Goal: Task Accomplishment & Management: Complete application form

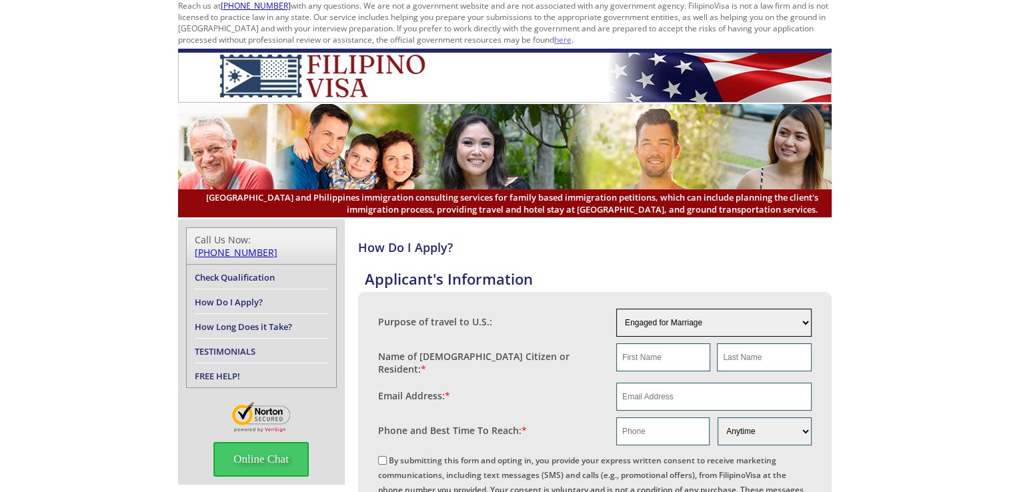
click at [786, 328] on select "Engaged for Marriage Already Married to U.S. Citizen / Resident For Short Term …" at bounding box center [713, 323] width 195 height 28
click at [616, 309] on select "Engaged for Marriage Already Married to U.S. Citizen / Resident For Short Term …" at bounding box center [713, 323] width 195 height 28
click at [739, 314] on select "Engaged for Marriage Already Married to U.S. Citizen / Resident For Short Term …" at bounding box center [713, 323] width 195 height 28
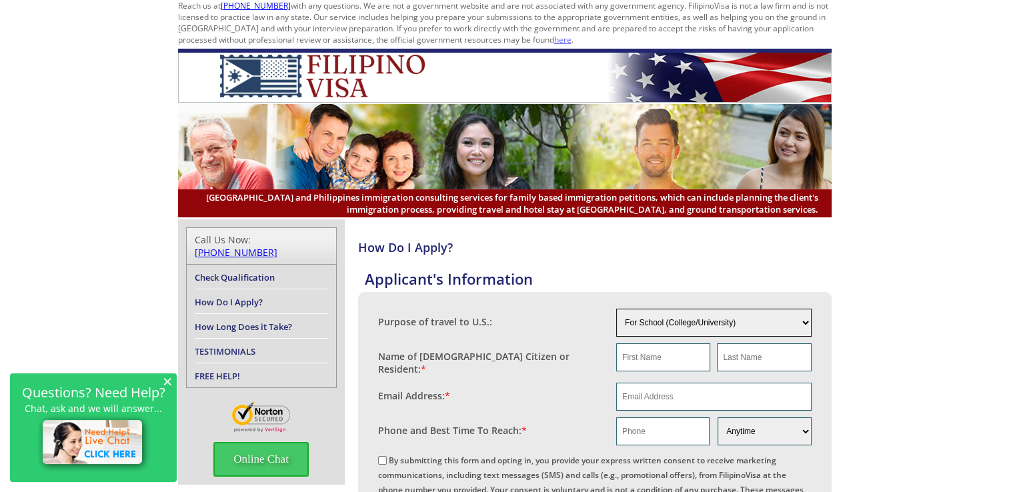
select select "4"
click at [616, 309] on select "Engaged for Marriage Already Married to U.S. Citizen / Resident For Short Term …" at bounding box center [713, 323] width 195 height 28
click at [736, 320] on select "Engaged for Marriage Already Married to U.S. Citizen / Resident For Short Term …" at bounding box center [713, 323] width 195 height 28
click at [420, 243] on h4 "How Do I Apply?" at bounding box center [595, 247] width 474 height 16
click at [229, 296] on link "How Do I Apply?" at bounding box center [229, 302] width 68 height 12
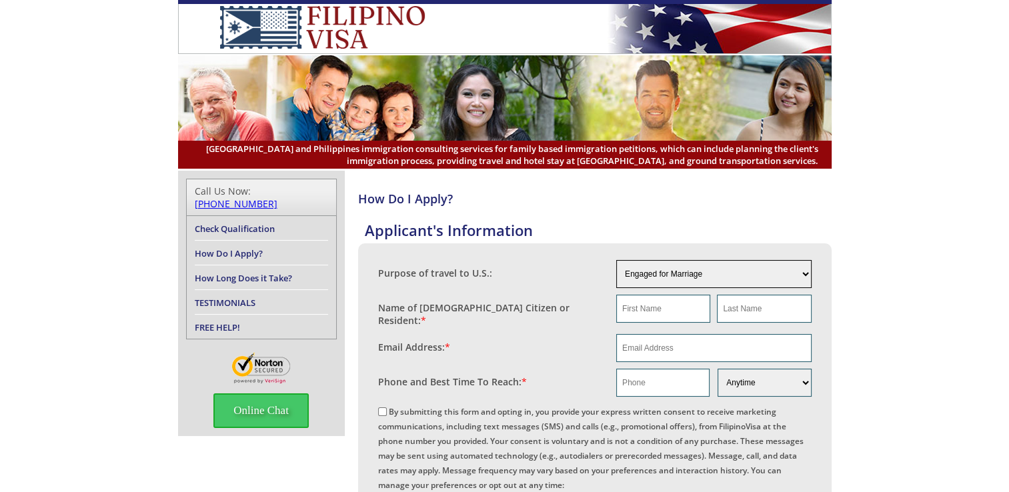
click at [680, 278] on select "Engaged for Marriage Already Married to U.S. Citizen / Resident For Short Term …" at bounding box center [713, 274] width 195 height 28
click at [616, 260] on select "Engaged for Marriage Already Married to U.S. Citizen / Resident For Short Term …" at bounding box center [713, 274] width 195 height 28
click at [684, 302] on input "text" at bounding box center [663, 309] width 94 height 28
type input "[PERSON_NAME]"
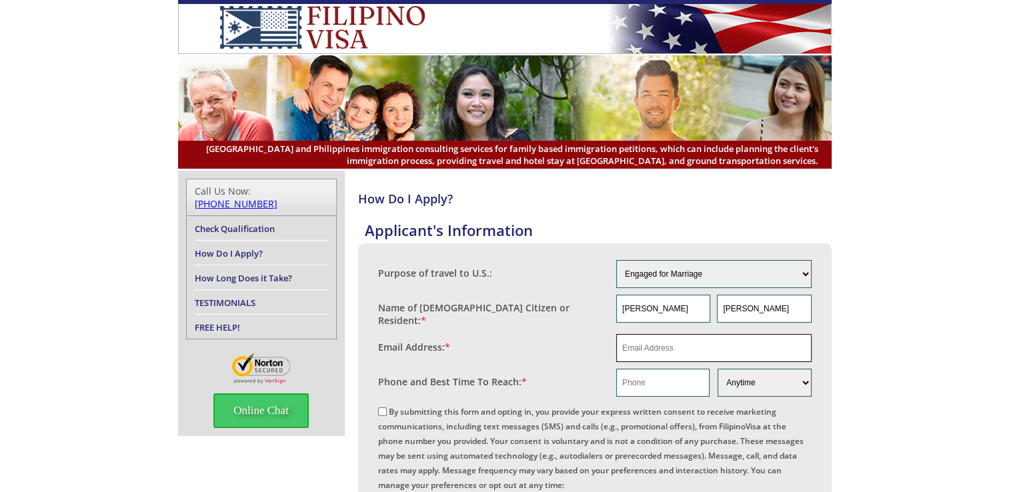
type input "nelsonkimmich3@gmail.com"
type input "+233 53 447 0181"
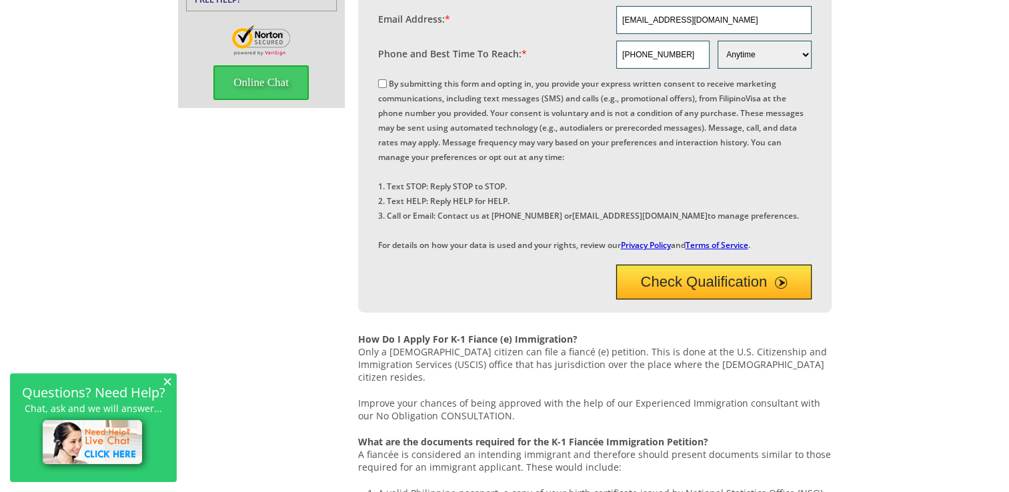
scroll to position [355, 0]
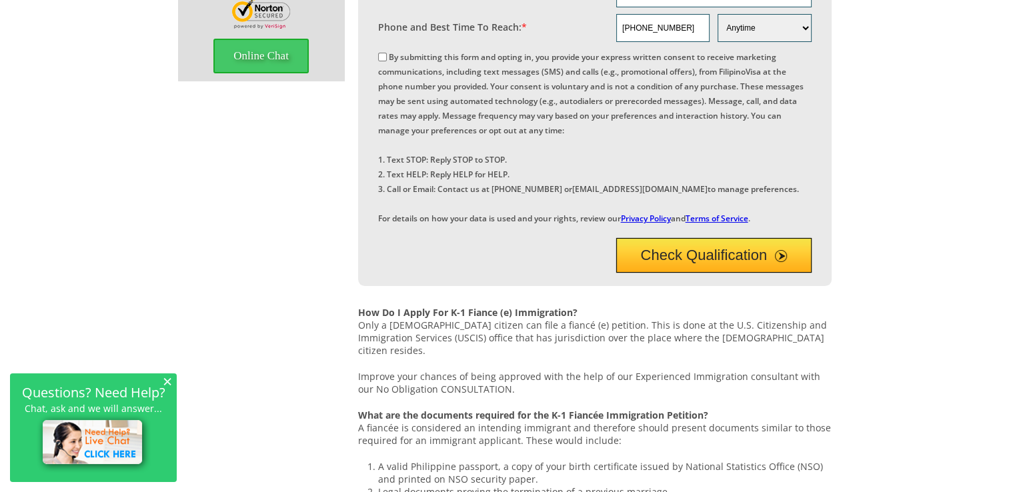
click at [387, 52] on label "By submitting this form and opting in, you provide your express written consent…" at bounding box center [591, 137] width 426 height 173
click at [387, 53] on input "By submitting this form and opting in, you provide your express written consent…" at bounding box center [382, 57] width 9 height 9
checkbox input "true"
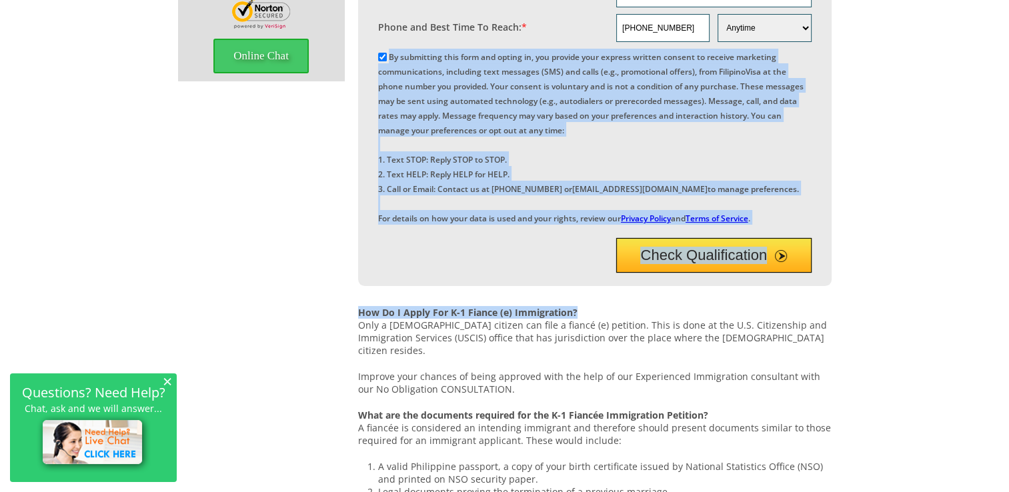
drag, startPoint x: 387, startPoint y: 52, endPoint x: 971, endPoint y: 351, distance: 655.8
drag, startPoint x: 971, startPoint y: 351, endPoint x: 901, endPoint y: 354, distance: 69.4
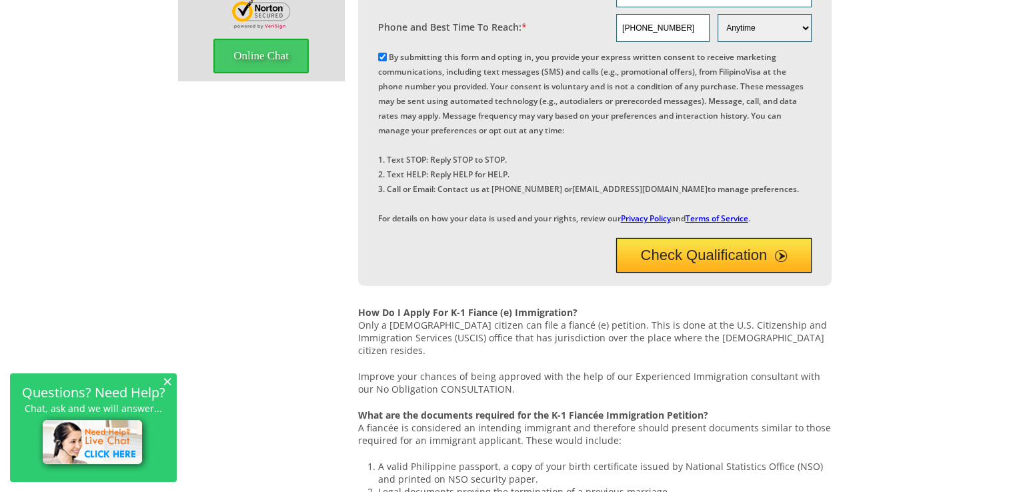
click at [752, 273] on button "Check Qualification" at bounding box center [713, 255] width 195 height 35
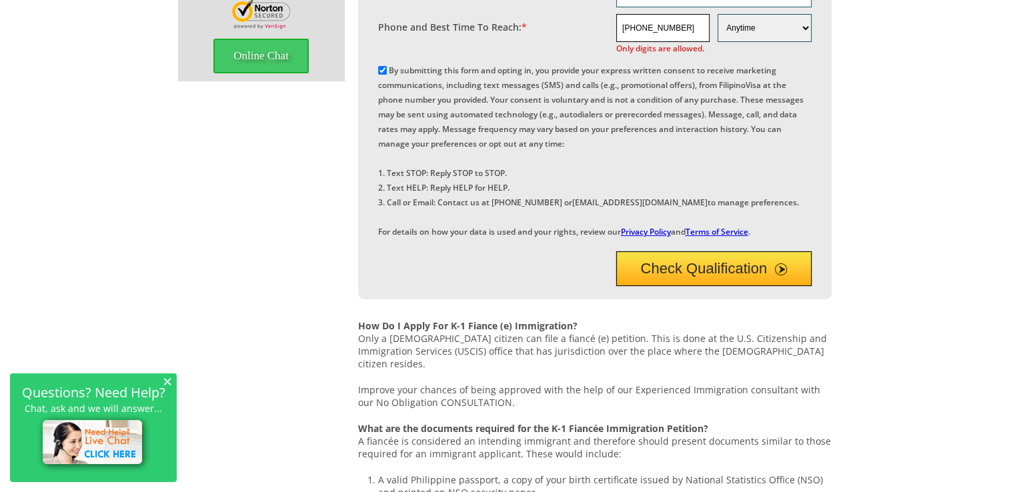
click at [640, 20] on input "+233 53 447 0181" at bounding box center [662, 28] width 93 height 28
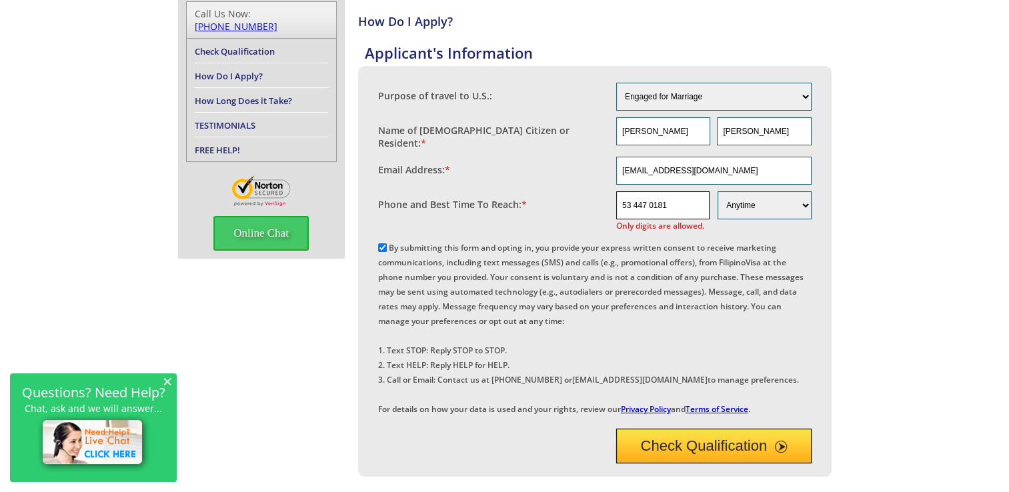
scroll to position [169, 0]
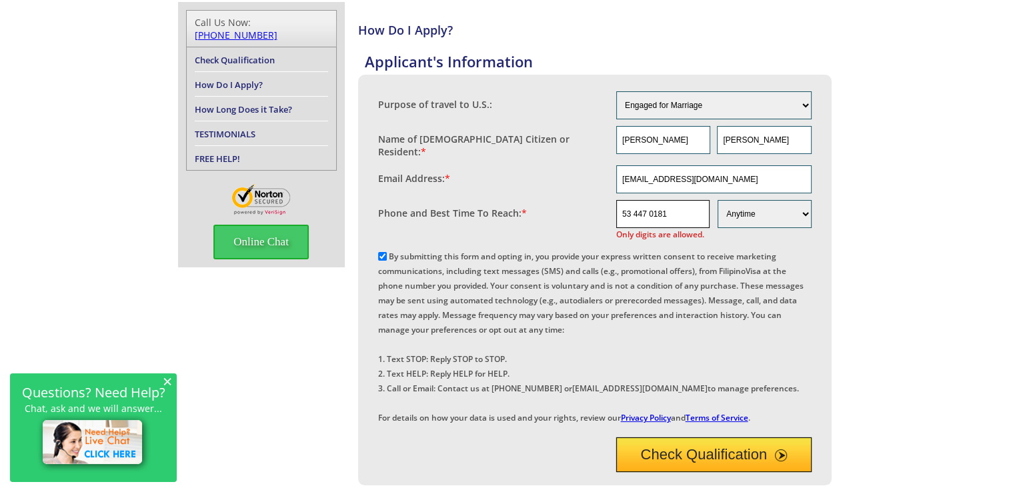
click at [672, 211] on input "53 447 0181" at bounding box center [662, 214] width 93 height 28
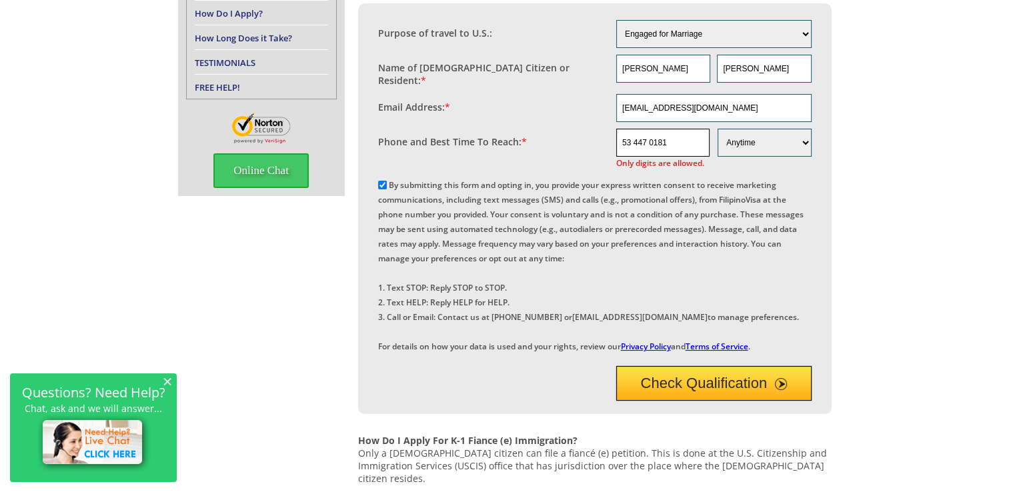
scroll to position [248, 0]
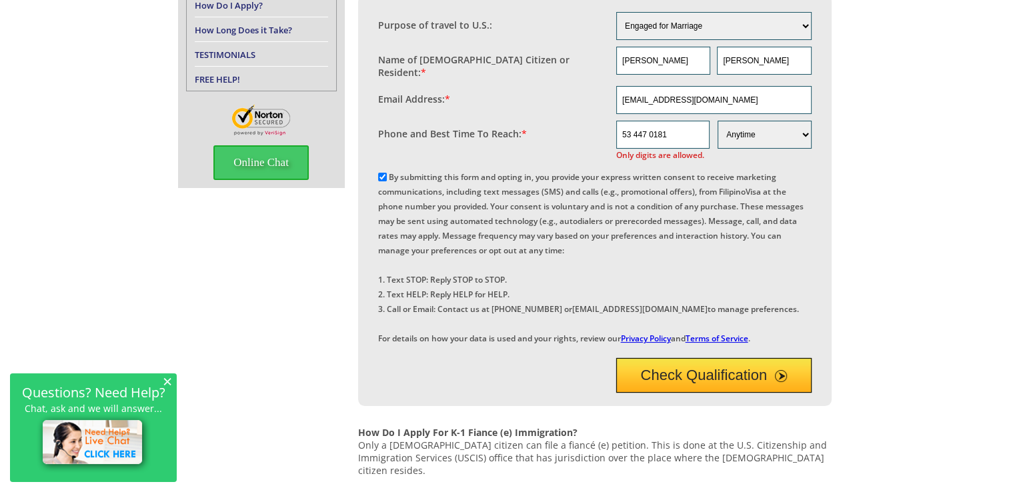
click at [761, 393] on button "Check Qualification" at bounding box center [713, 375] width 195 height 35
type input "5"
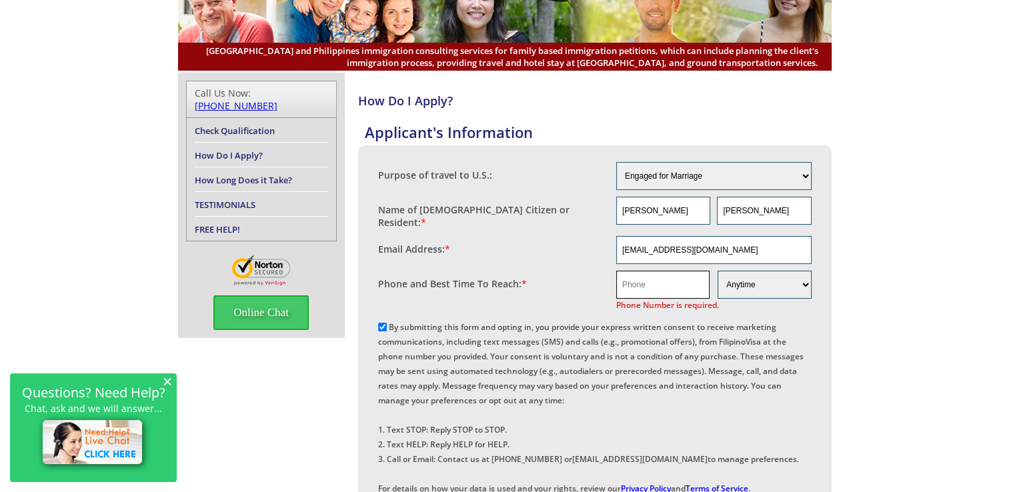
scroll to position [89, 0]
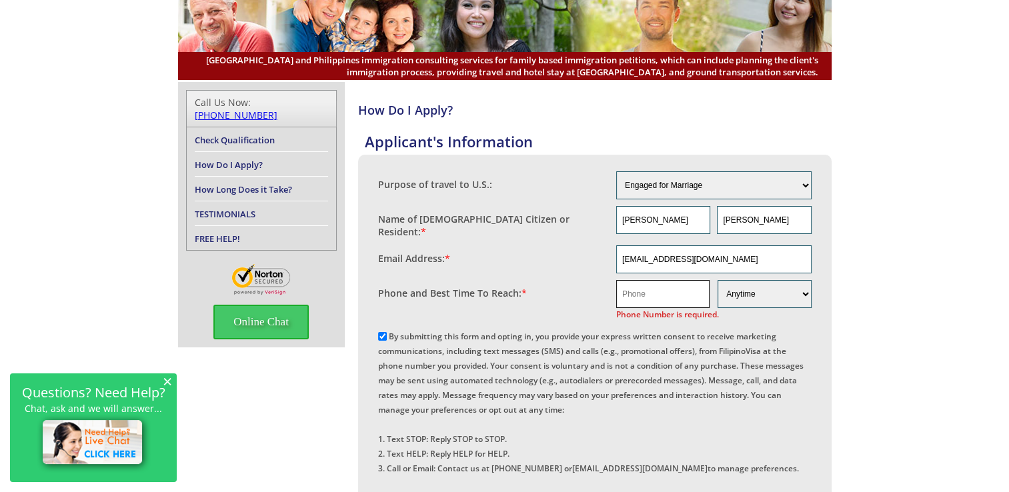
click at [643, 292] on input "text" at bounding box center [662, 294] width 93 height 28
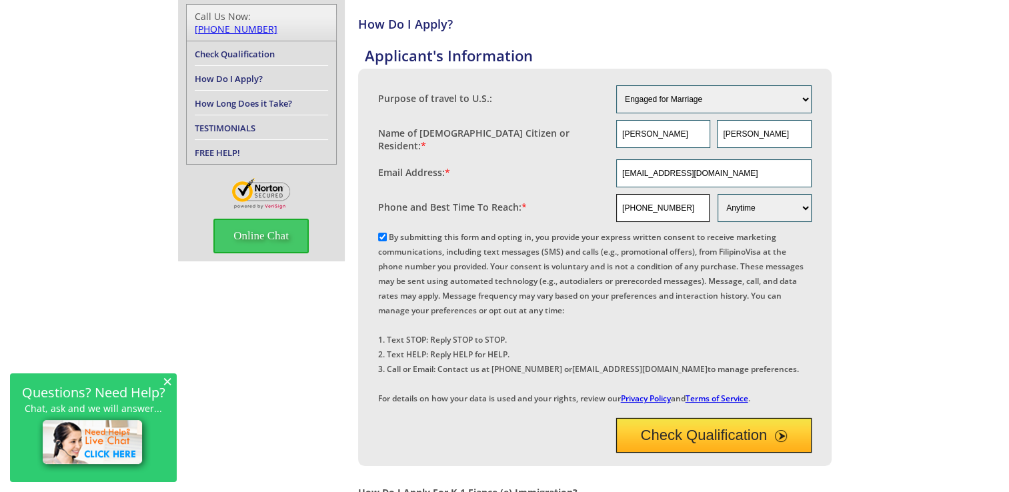
scroll to position [195, 0]
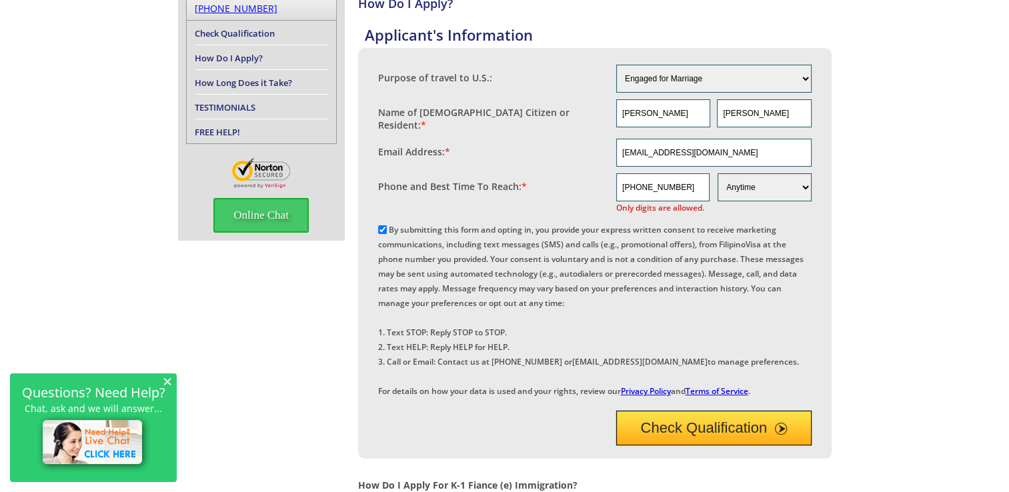
click at [745, 444] on div "Check Qualification" at bounding box center [595, 424] width 434 height 41
click at [763, 187] on select "Morning Afternoon Evening Weekend Anytime" at bounding box center [764, 187] width 93 height 28
click at [718, 173] on select "Morning Afternoon Evening Weekend Anytime" at bounding box center [764, 187] width 93 height 28
click at [654, 180] on input "+233 53 447 0181" at bounding box center [662, 187] width 93 height 28
click at [625, 182] on input "+233 53447 0181" at bounding box center [662, 187] width 93 height 28
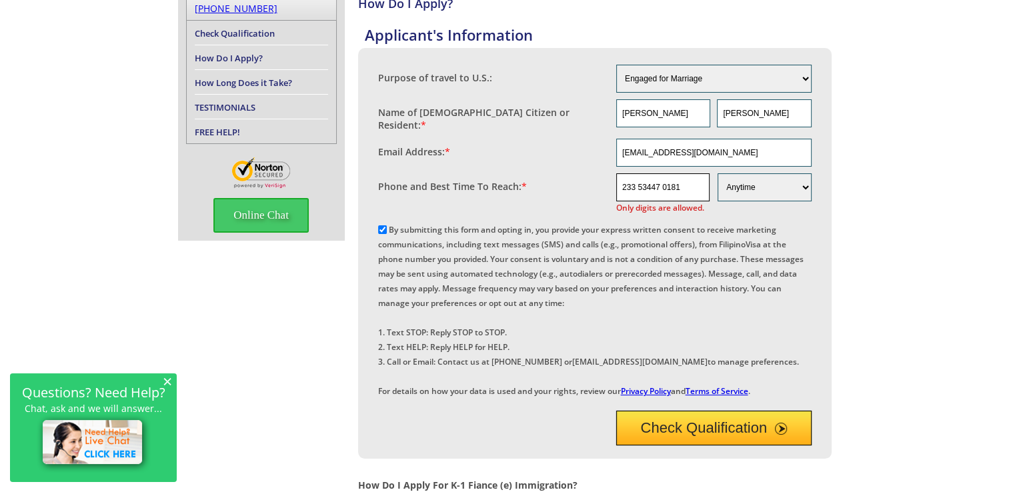
click at [638, 180] on input "233 53447 0181" at bounding box center [662, 187] width 93 height 28
click at [694, 173] on input "233053447 0181" at bounding box center [662, 187] width 93 height 28
type input "2"
click at [692, 176] on input "text" at bounding box center [662, 187] width 93 height 28
click at [641, 181] on input "+233 53 447 0181" at bounding box center [662, 187] width 93 height 28
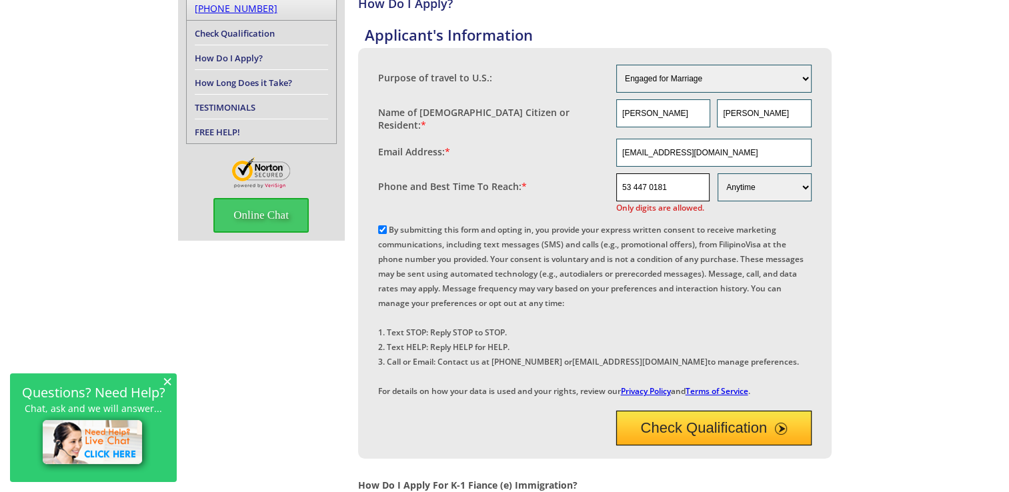
click at [682, 189] on input "53 447 0181" at bounding box center [662, 187] width 93 height 28
type input "5"
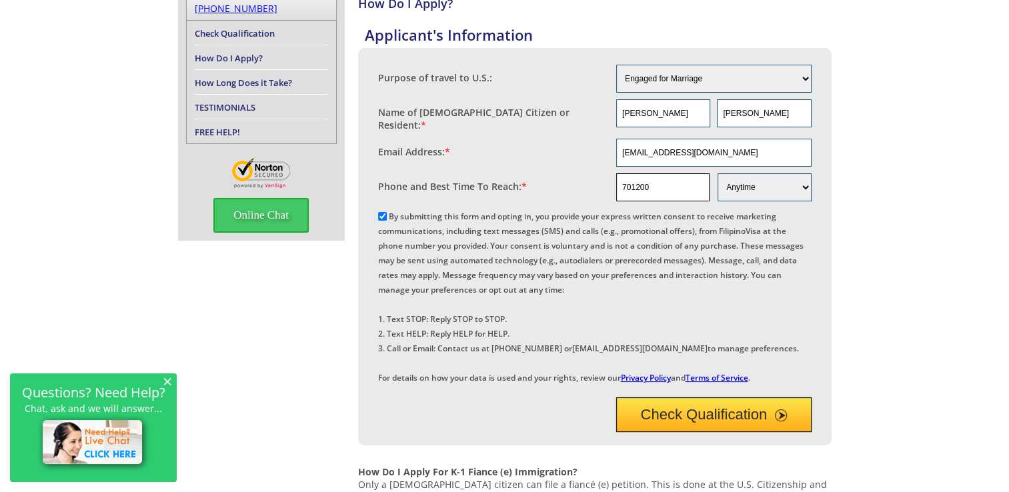
type input "7012000640"
click at [699, 432] on button "Check Qualification" at bounding box center [713, 415] width 195 height 35
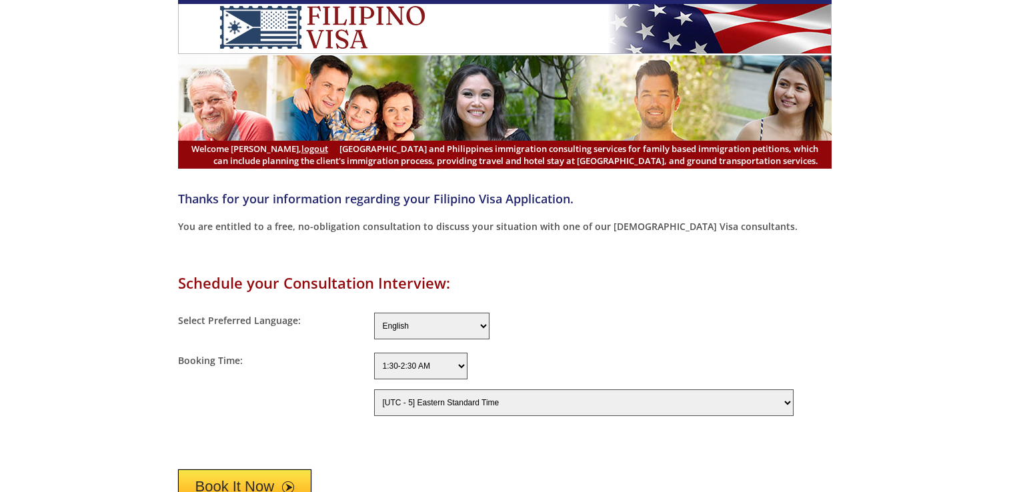
select select "300"
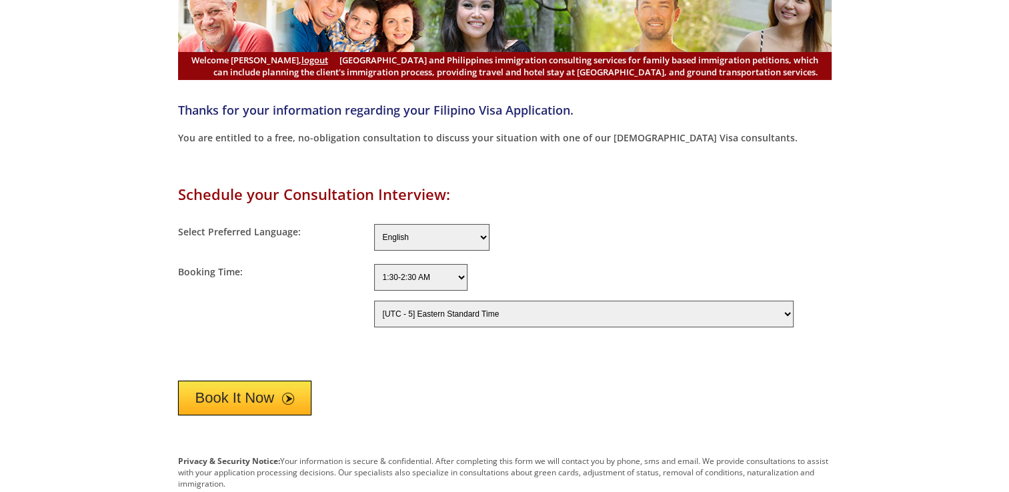
scroll to position [124, 0]
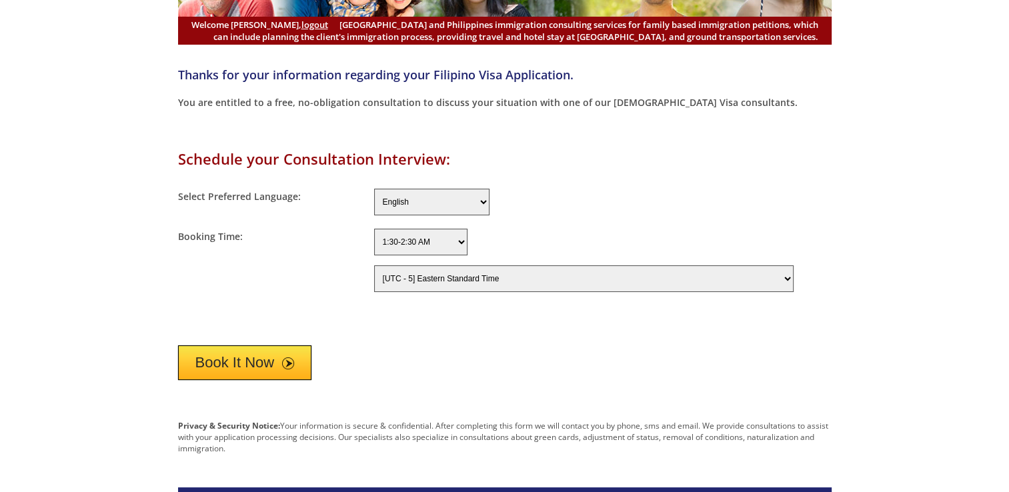
click at [608, 279] on select "[UTC - 12] Baker Island Time [UTC - 11] Niue Time, Samoa Standard Time [UTC - 1…" at bounding box center [584, 279] width 420 height 27
click at [612, 298] on form "Schedule your Consultation Interview: Select Preferred Language: English Filipi…" at bounding box center [505, 264] width 654 height 231
click at [459, 200] on select "English Filipino" at bounding box center [431, 202] width 115 height 27
click at [374, 189] on select "English Filipino" at bounding box center [431, 202] width 115 height 27
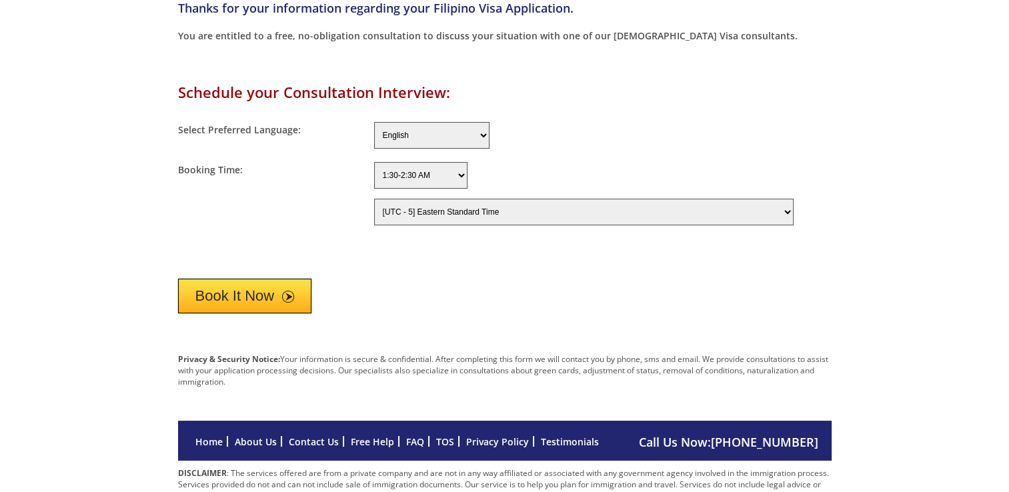
scroll to position [195, 0]
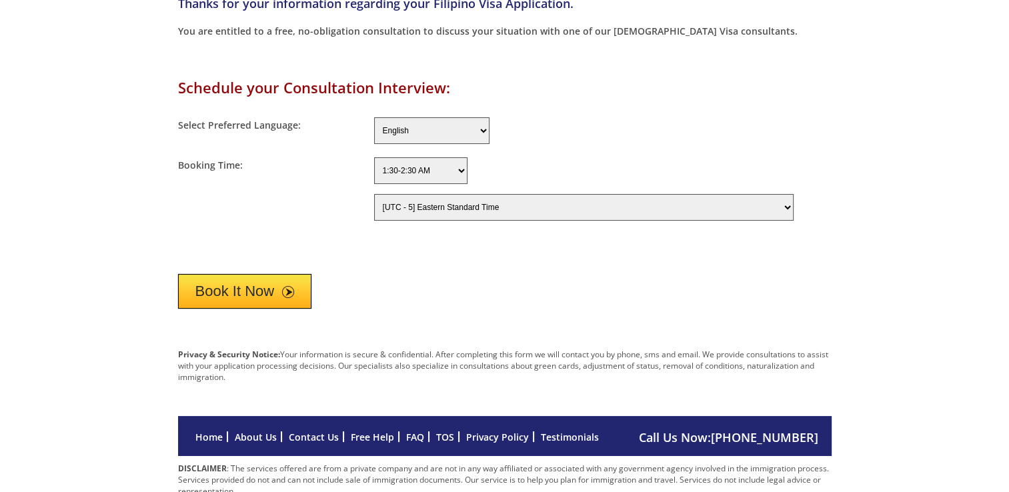
click at [231, 290] on button "Book It Now" at bounding box center [245, 291] width 134 height 35
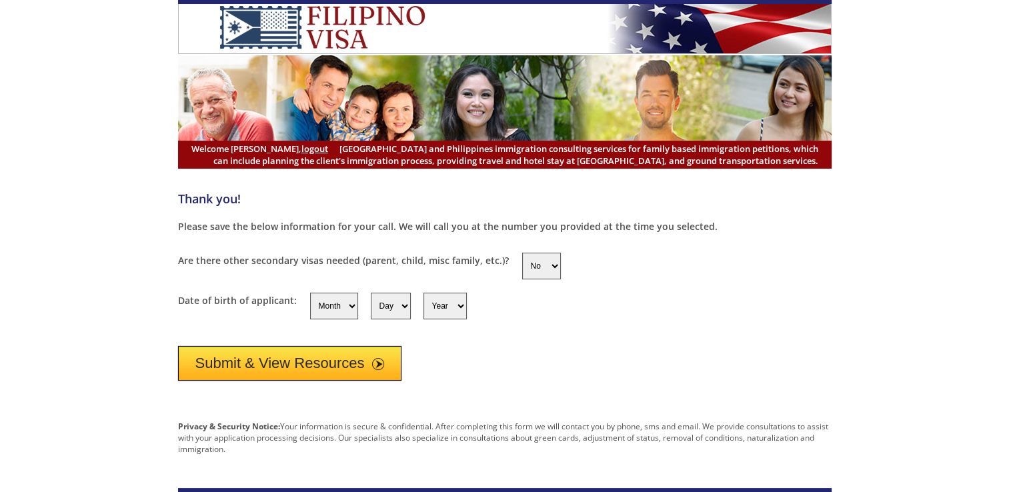
click at [522, 263] on select "Yes No" at bounding box center [541, 266] width 39 height 27
select select "yes"
click at [522, 253] on select "Yes No" at bounding box center [541, 266] width 39 height 27
click at [344, 300] on select "Month 1 2 3 4 5 6 7 8 9 10 11 12" at bounding box center [334, 306] width 48 height 27
select select "9"
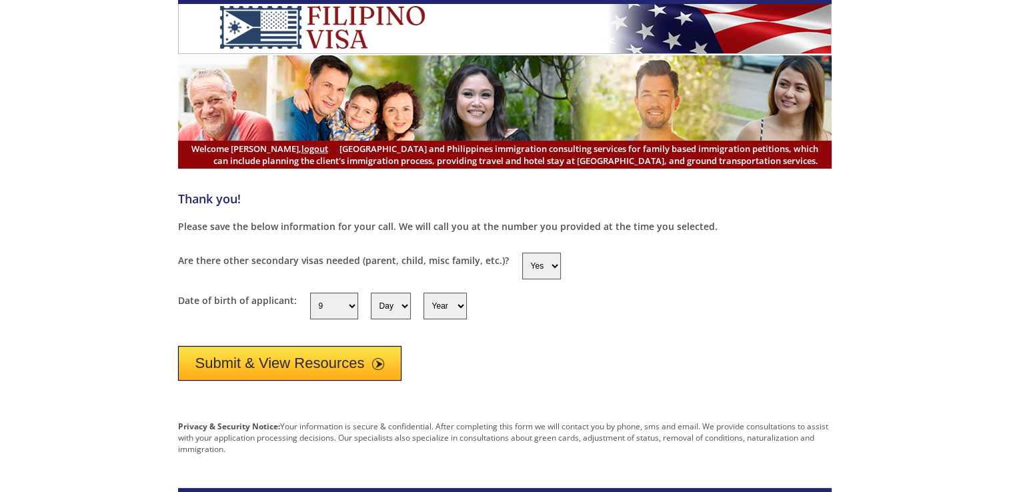
click at [310, 293] on select "Month 1 2 3 4 5 6 7 8 9 10 11 12" at bounding box center [334, 306] width 48 height 27
click at [389, 304] on select "Day 1 2 3 4 5 6 7 8 9 10 11 12 13 14 15 16 17 18 19 20 21 22 23 24 25 26 27 28 …" at bounding box center [391, 306] width 40 height 27
select select "4"
click at [371, 293] on select "Day 1 2 3 4 5 6 7 8 9 10 11 12 13 14 15 16 17 18 19 20 21 22 23 24 25 26 27 28 …" at bounding box center [391, 306] width 40 height 27
click at [456, 294] on select "Year 1950 1951 1952 1953 1954 1955 1956 1957 1958 1959 1960 1961 1962 1963 1964…" at bounding box center [445, 306] width 43 height 27
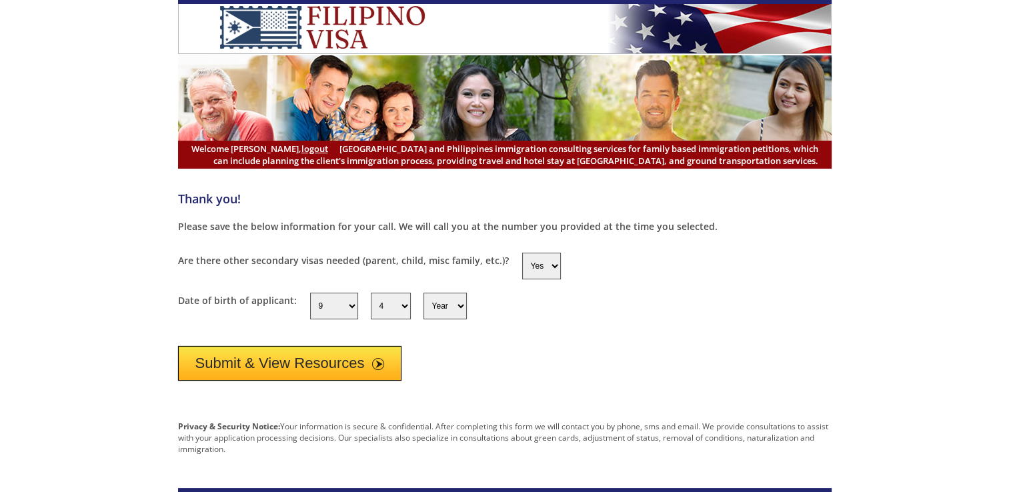
click at [522, 270] on select "Yes No" at bounding box center [541, 266] width 39 height 27
select select "no"
click at [522, 253] on select "Yes No" at bounding box center [541, 266] width 39 height 27
click at [460, 304] on select "Year 1950 1951 1952 1953 1954 1955 1956 1957 1958 1959 1960 1961 1962 1963 1964…" at bounding box center [445, 306] width 43 height 27
select select "2007"
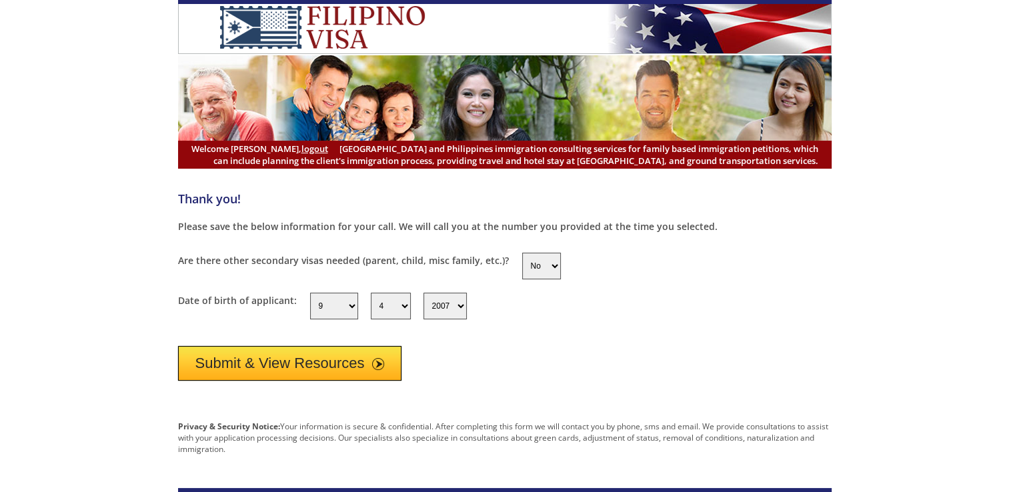
click at [424, 293] on select "Year 1950 1951 1952 1953 1954 1955 1956 1957 1958 1959 1960 1961 1962 1963 1964…" at bounding box center [445, 306] width 43 height 27
click at [456, 311] on select "Year 1950 1951 1952 1953 1954 1955 1956 1957 1958 1959 1960 1961 1962 1963 1964…" at bounding box center [445, 306] width 43 height 27
click at [416, 340] on div "Submit & View Resources" at bounding box center [505, 360] width 654 height 41
click at [368, 359] on button "Submit & View Resources" at bounding box center [290, 363] width 224 height 35
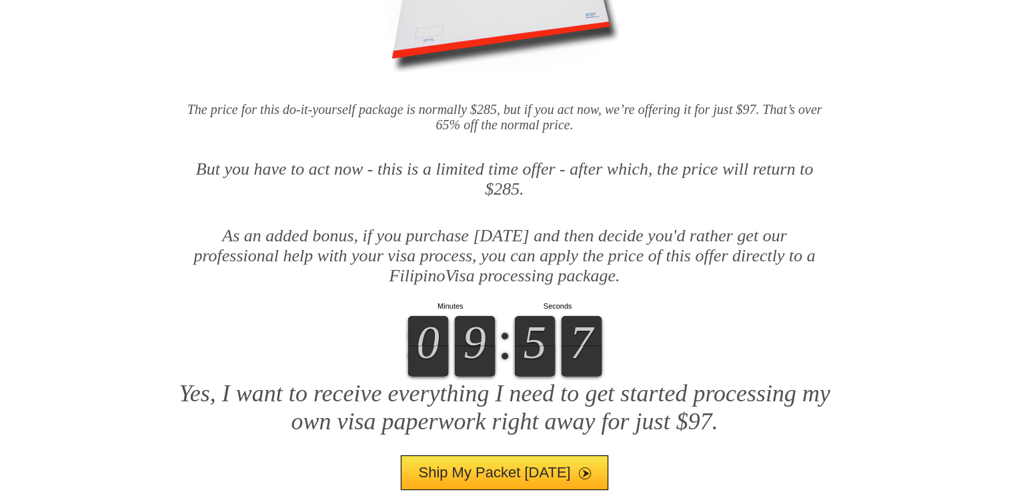
scroll to position [548, 0]
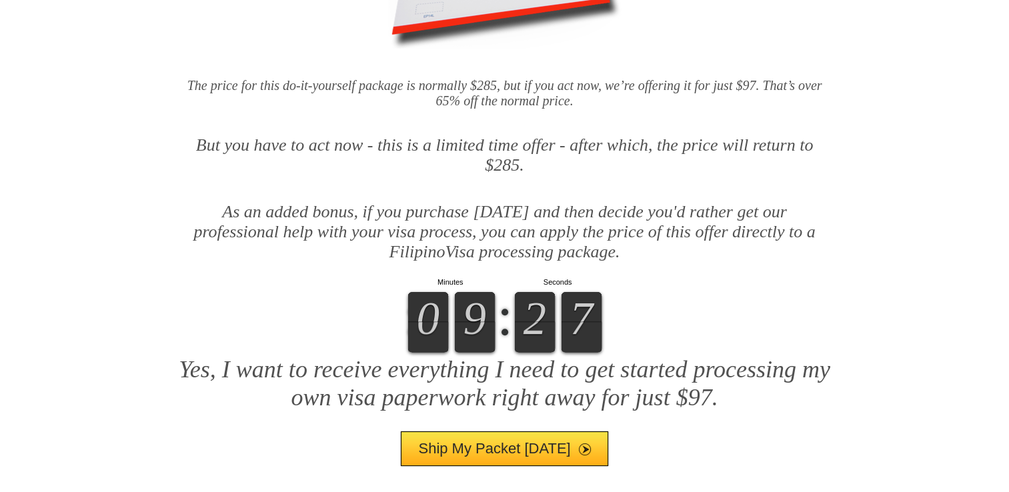
click at [556, 446] on button "Ship My Packet [DATE]" at bounding box center [504, 449] width 207 height 35
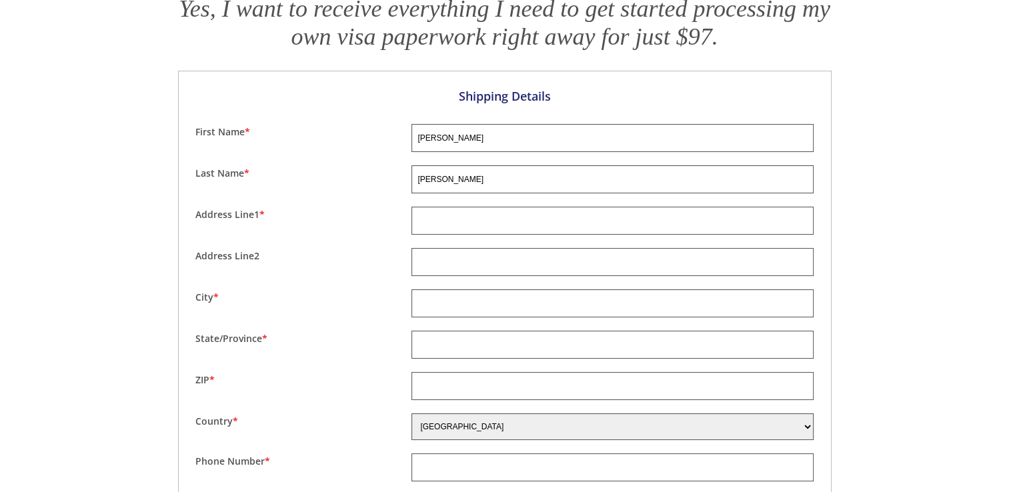
scroll to position [936, 0]
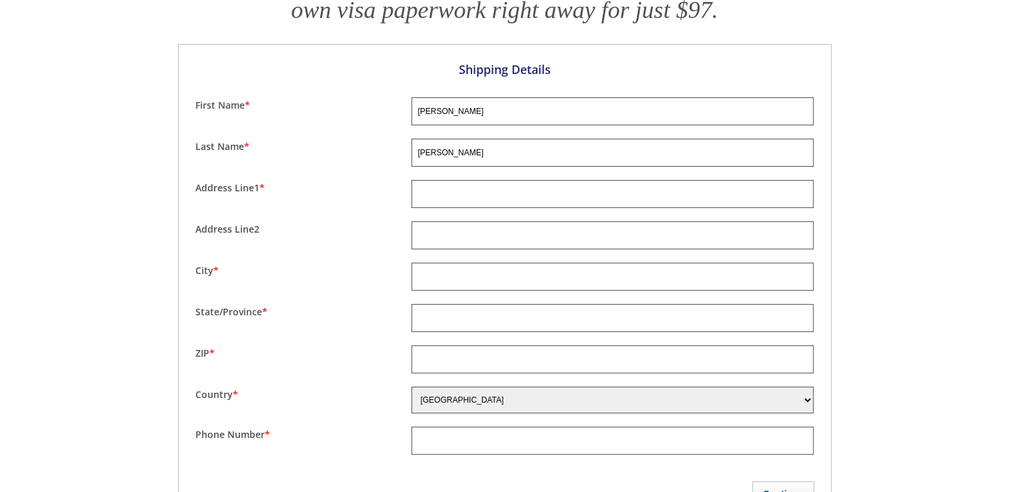
click at [612, 199] on input "text" at bounding box center [613, 194] width 402 height 28
click at [766, 263] on input "text" at bounding box center [613, 277] width 402 height 28
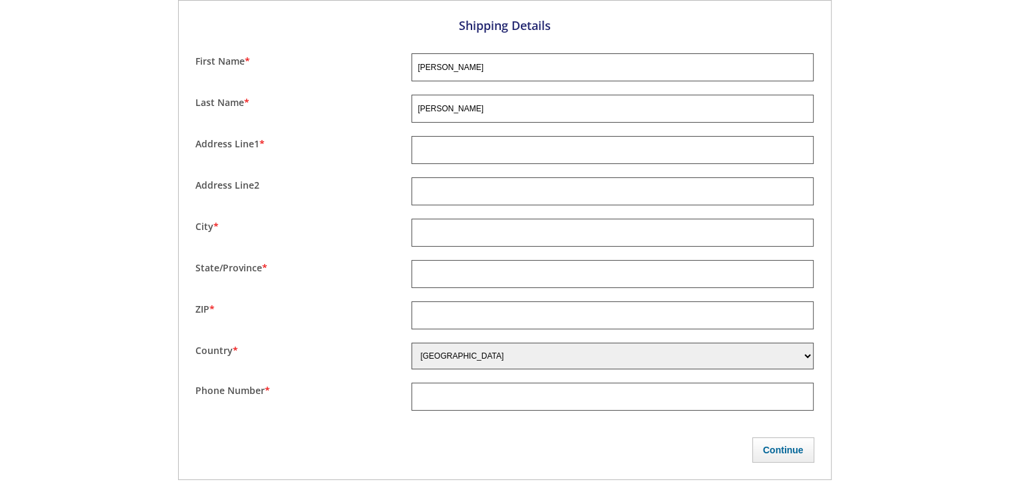
scroll to position [989, 0]
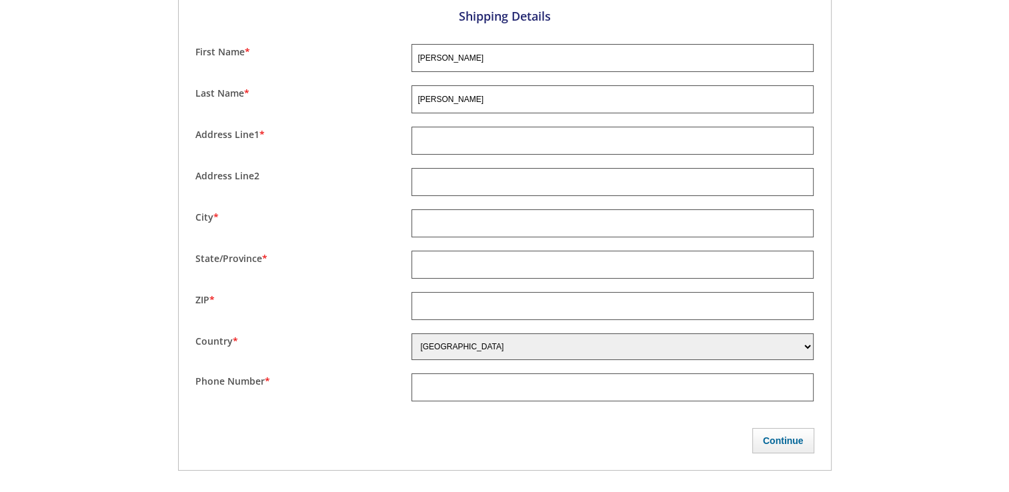
click at [692, 133] on input "text" at bounding box center [613, 141] width 402 height 28
click at [542, 223] on input "text" at bounding box center [613, 223] width 402 height 28
click at [504, 260] on input "text" at bounding box center [613, 265] width 402 height 28
click at [510, 227] on input "[GEOGRAPHIC_DATA]" at bounding box center [613, 223] width 402 height 28
type input "G"
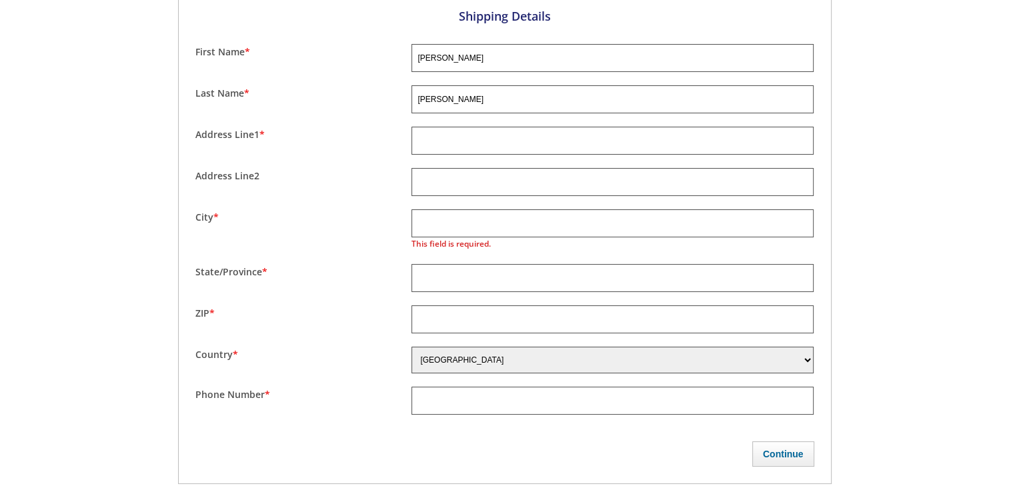
click at [708, 442] on div "Continue" at bounding box center [504, 451] width 619 height 32
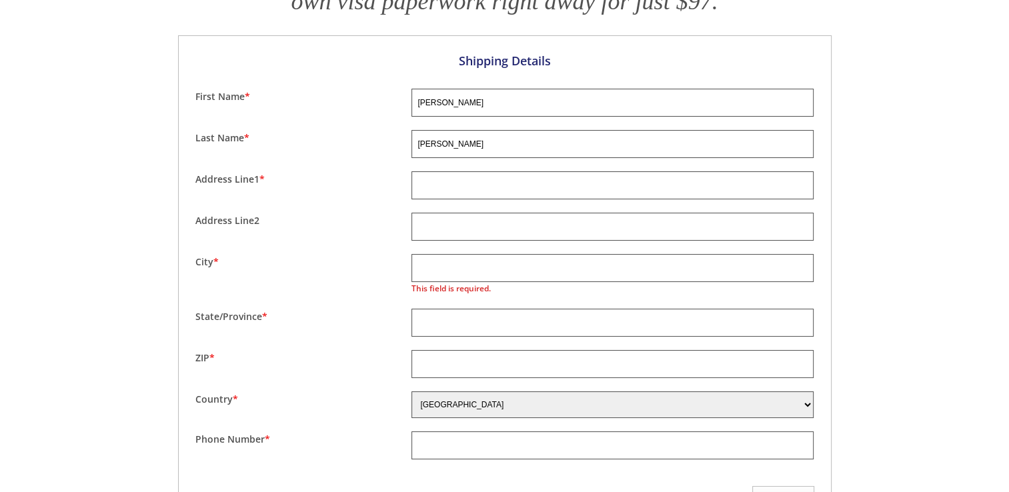
scroll to position [1012, 0]
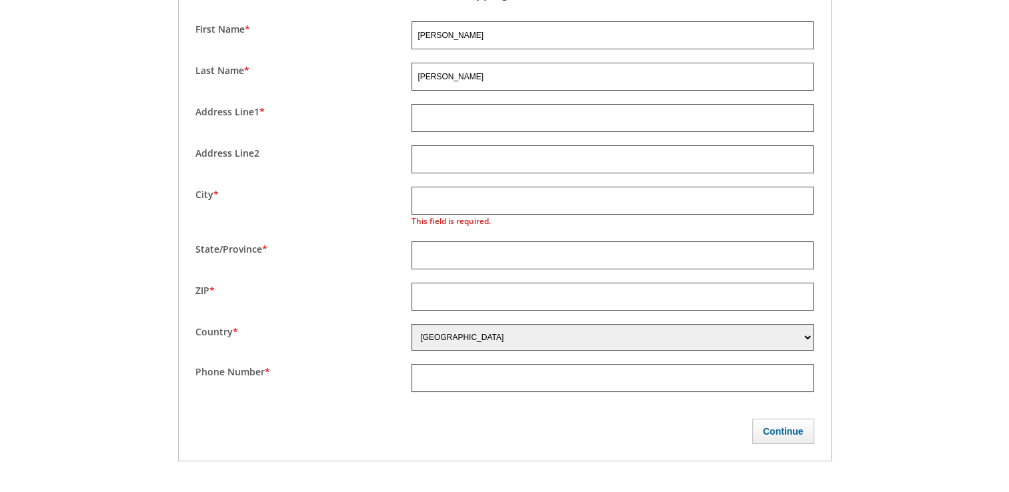
click at [634, 113] on input "text" at bounding box center [613, 118] width 402 height 28
click at [740, 162] on input "text" at bounding box center [613, 159] width 402 height 28
click at [430, 189] on input "text" at bounding box center [613, 201] width 402 height 28
click at [351, 414] on div "Continue" at bounding box center [504, 428] width 619 height 32
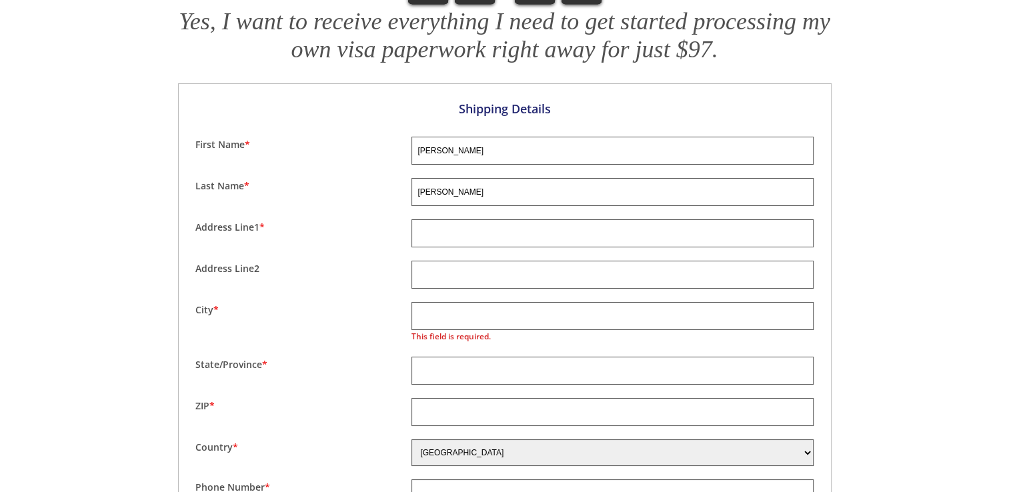
scroll to position [879, 0]
